Goal: Check status: Check status

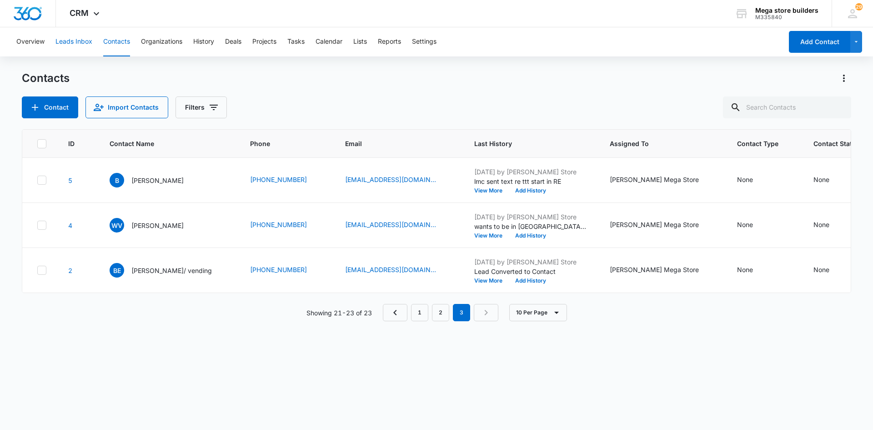
click at [81, 42] on button "Leads Inbox" at bounding box center [73, 41] width 37 height 29
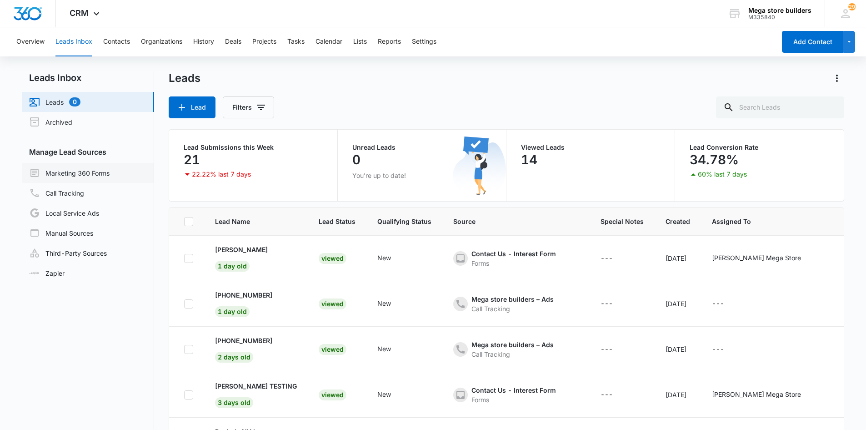
click at [97, 176] on link "Marketing 360 Forms" at bounding box center [69, 172] width 80 height 11
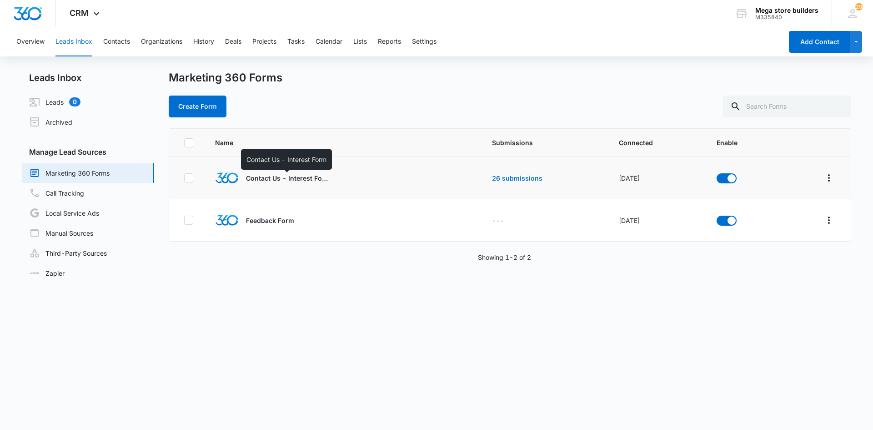
click at [292, 181] on p "Contact Us - Interest Form" at bounding box center [287, 178] width 82 height 10
click at [510, 177] on link "26 submissions" at bounding box center [517, 178] width 50 height 8
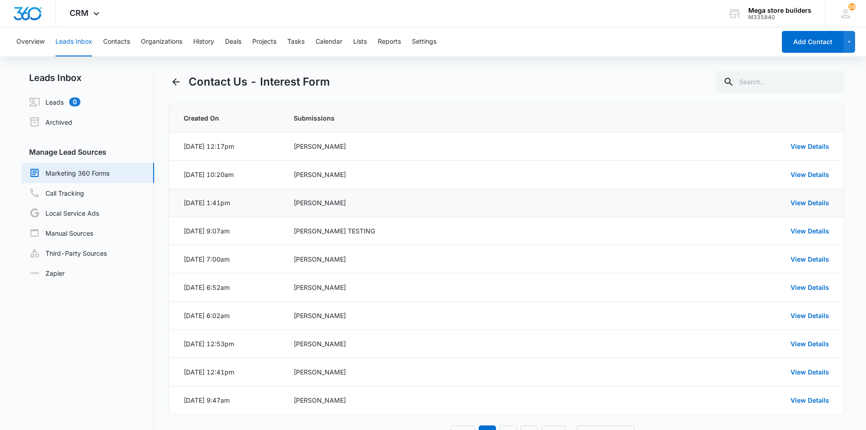
scroll to position [35, 0]
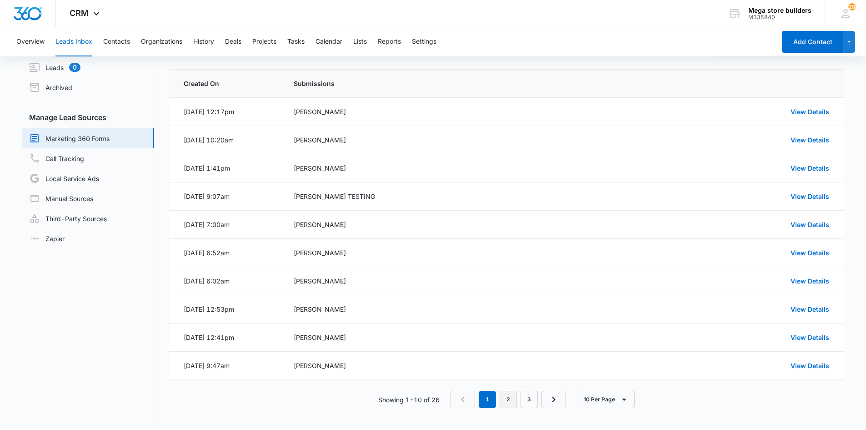
click at [512, 399] on link "2" at bounding box center [508, 399] width 17 height 17
click at [532, 396] on link "3" at bounding box center [531, 399] width 17 height 17
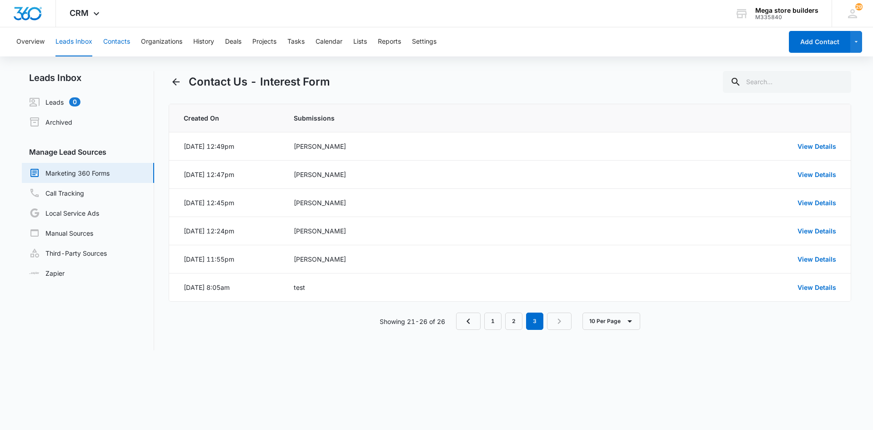
click at [120, 40] on button "Contacts" at bounding box center [116, 41] width 27 height 29
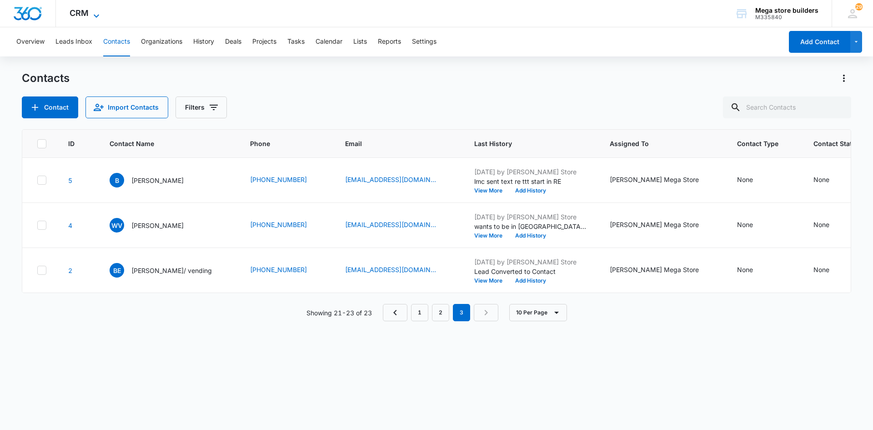
click at [93, 12] on icon at bounding box center [96, 15] width 11 height 11
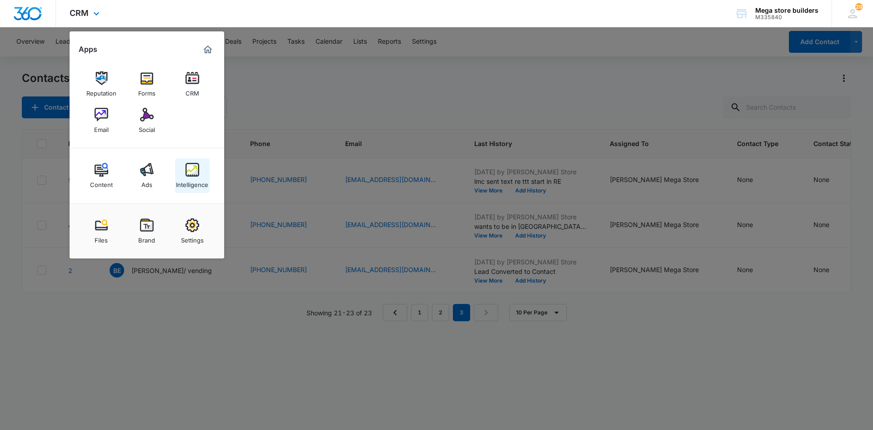
click at [193, 171] on img at bounding box center [193, 170] width 14 height 14
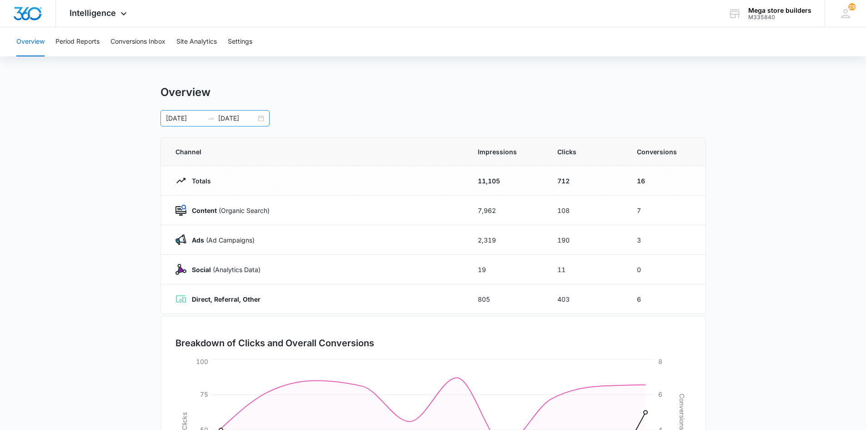
click at [261, 120] on div "[DATE] [DATE]" at bounding box center [215, 118] width 109 height 16
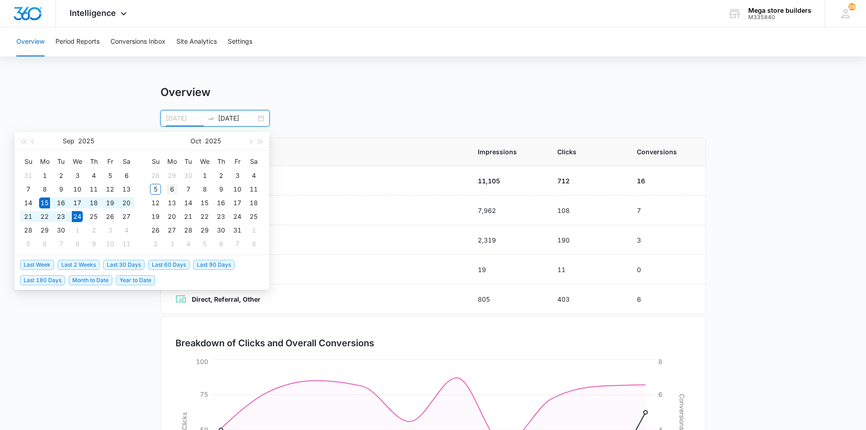
type input "[DATE]"
click at [171, 188] on div "6" at bounding box center [171, 189] width 11 height 11
type input "[DATE]"
click at [201, 119] on input "[DATE]" at bounding box center [185, 118] width 38 height 10
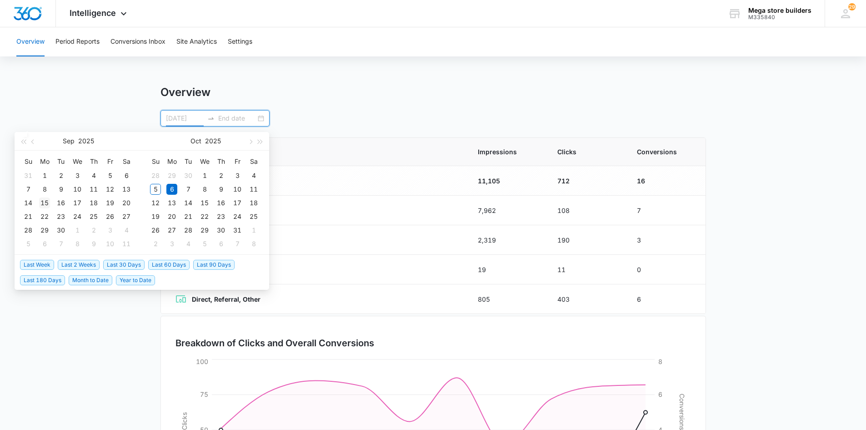
type input "[DATE]"
click at [50, 205] on td "15" at bounding box center [44, 203] width 16 height 14
type input "[DATE]"
click at [243, 121] on input at bounding box center [237, 118] width 38 height 10
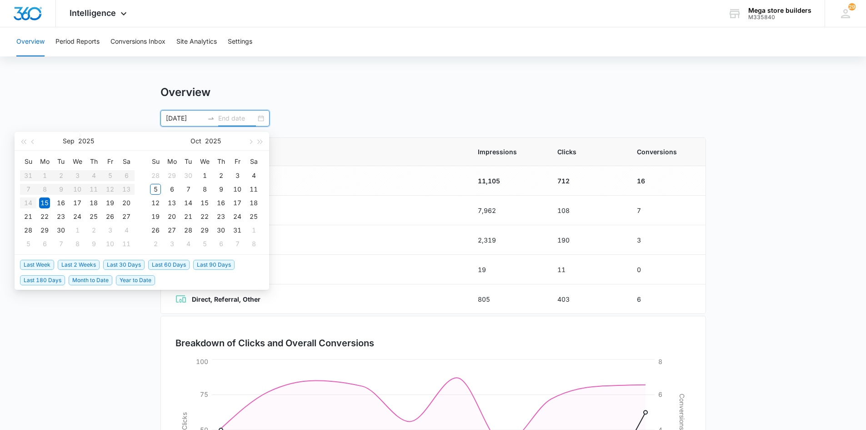
click at [262, 121] on div "[DATE]" at bounding box center [215, 118] width 109 height 16
type input "[DATE]"
click at [156, 188] on div "5" at bounding box center [155, 189] width 11 height 11
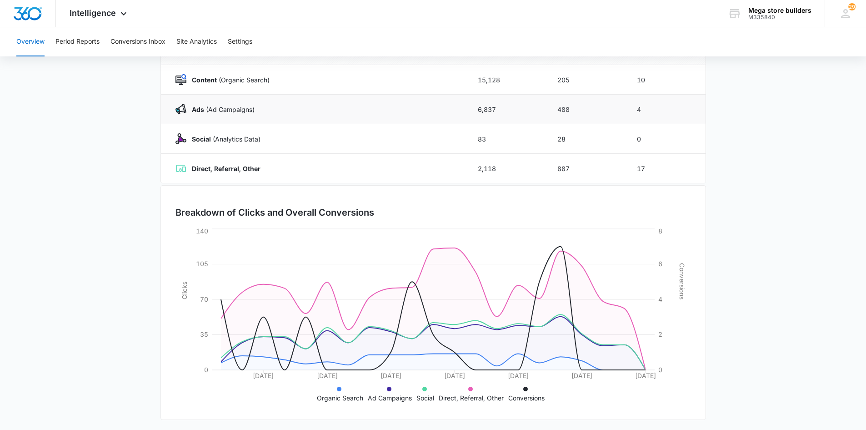
scroll to position [133, 0]
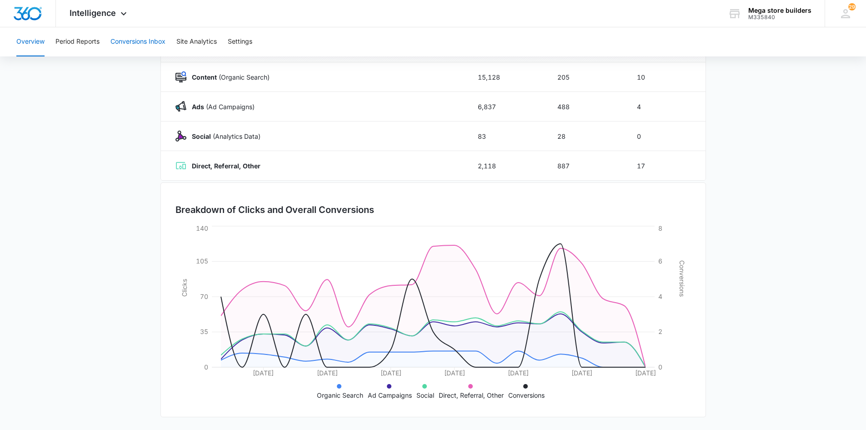
click at [145, 44] on button "Conversions Inbox" at bounding box center [137, 41] width 55 height 29
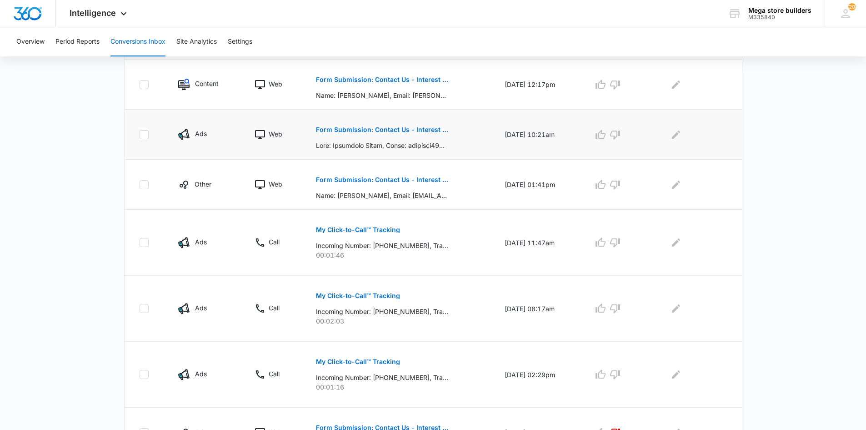
scroll to position [227, 0]
click at [606, 134] on icon "button" at bounding box center [600, 134] width 11 height 11
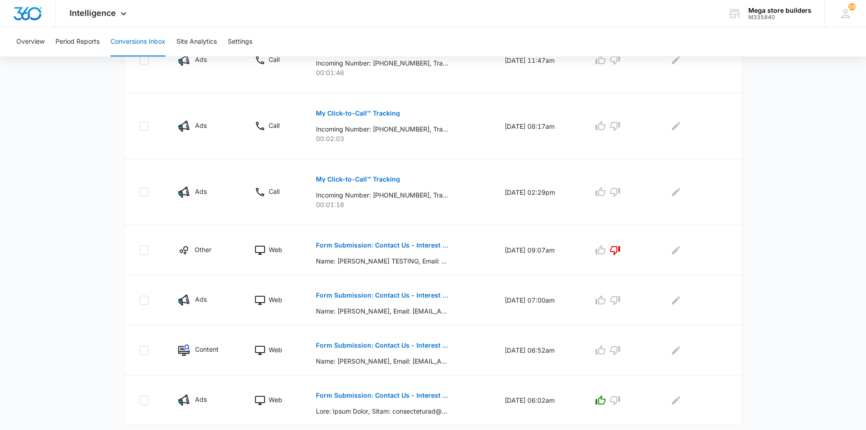
scroll to position [433, 0]
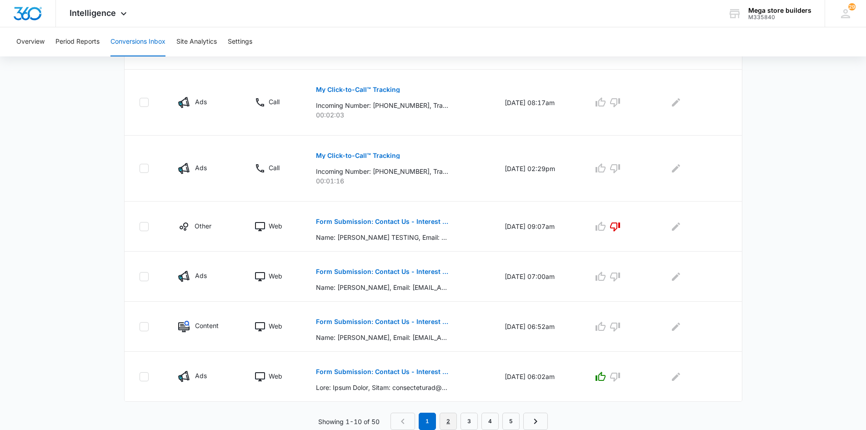
click at [442, 420] on link "2" at bounding box center [448, 420] width 17 height 17
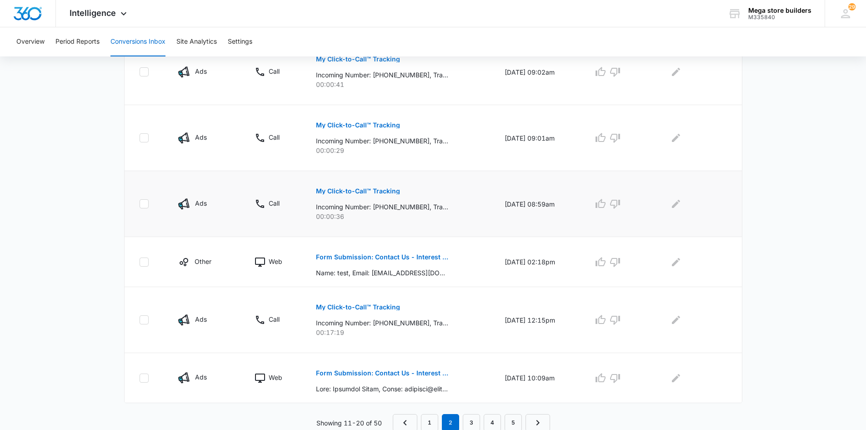
scroll to position [465, 0]
click at [468, 423] on link "3" at bounding box center [471, 420] width 17 height 17
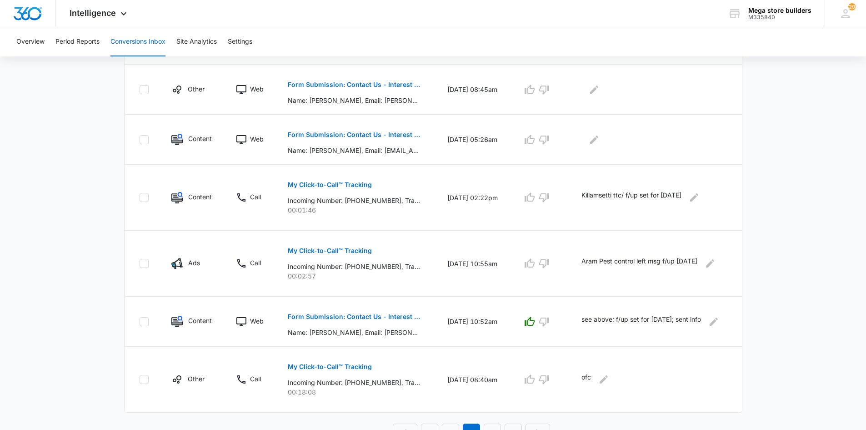
scroll to position [433, 0]
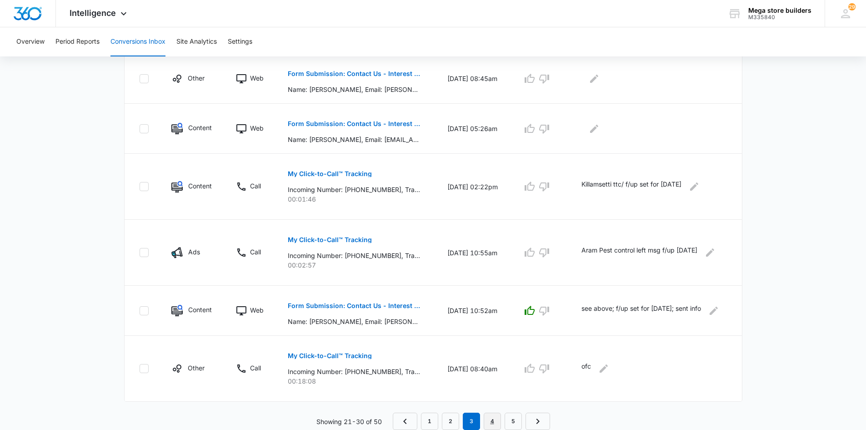
click at [495, 425] on link "4" at bounding box center [492, 420] width 17 height 17
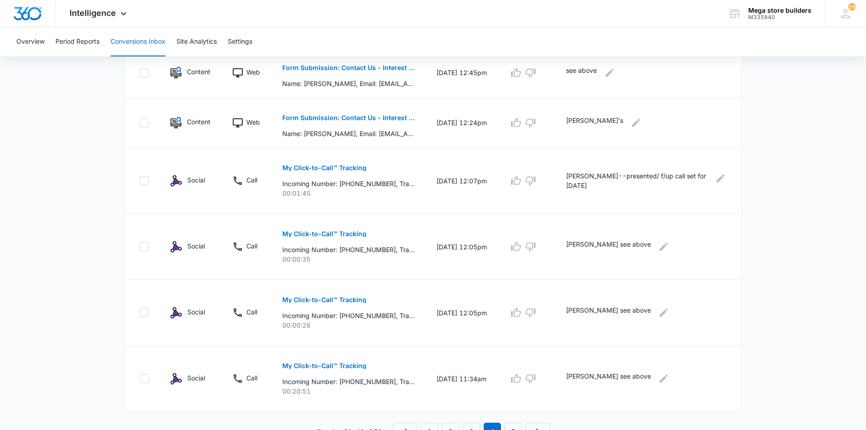
scroll to position [465, 0]
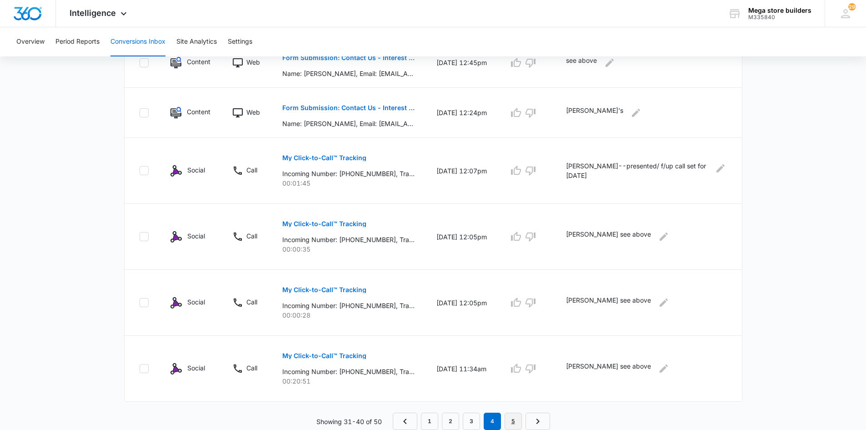
click at [519, 421] on link "5" at bounding box center [513, 420] width 17 height 17
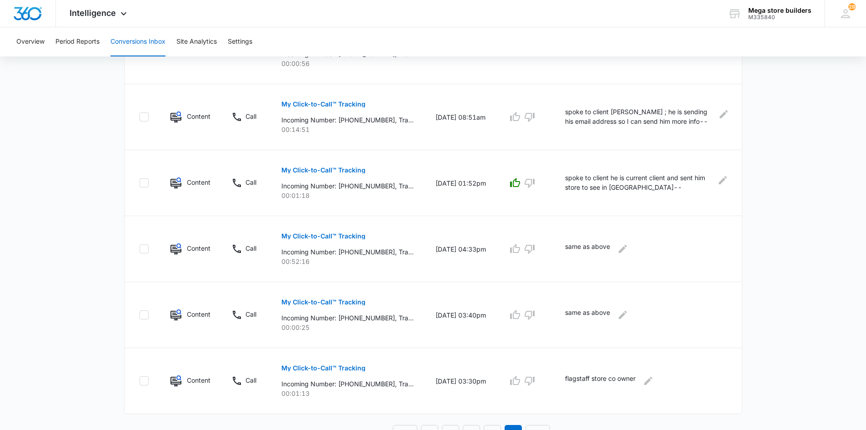
scroll to position [512, 0]
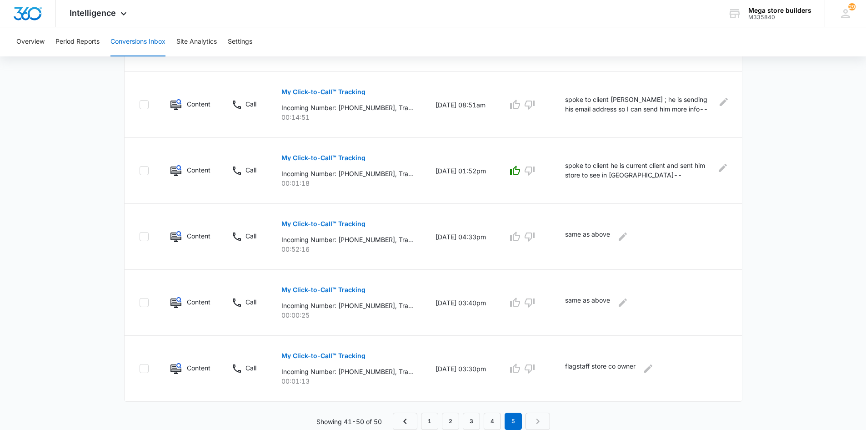
click at [539, 419] on nav "1 2 3 4 5" at bounding box center [471, 420] width 157 height 17
click at [32, 42] on button "Overview" at bounding box center [30, 41] width 28 height 29
